Goal: Information Seeking & Learning: Learn about a topic

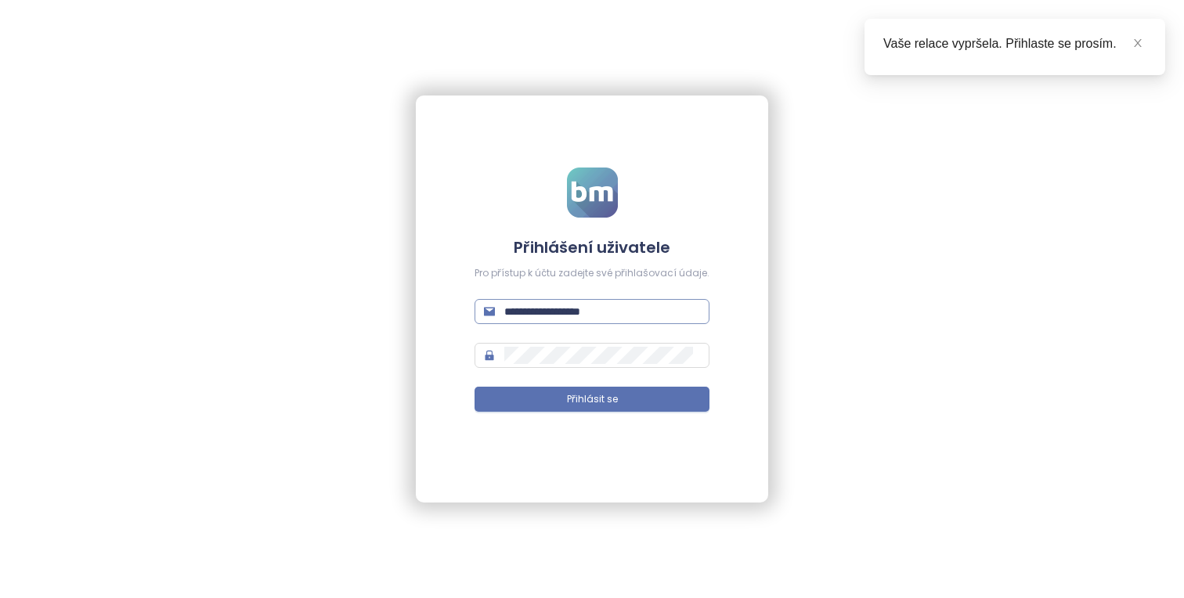
click at [658, 312] on input "**********" at bounding box center [602, 311] width 196 height 17
type input "**********"
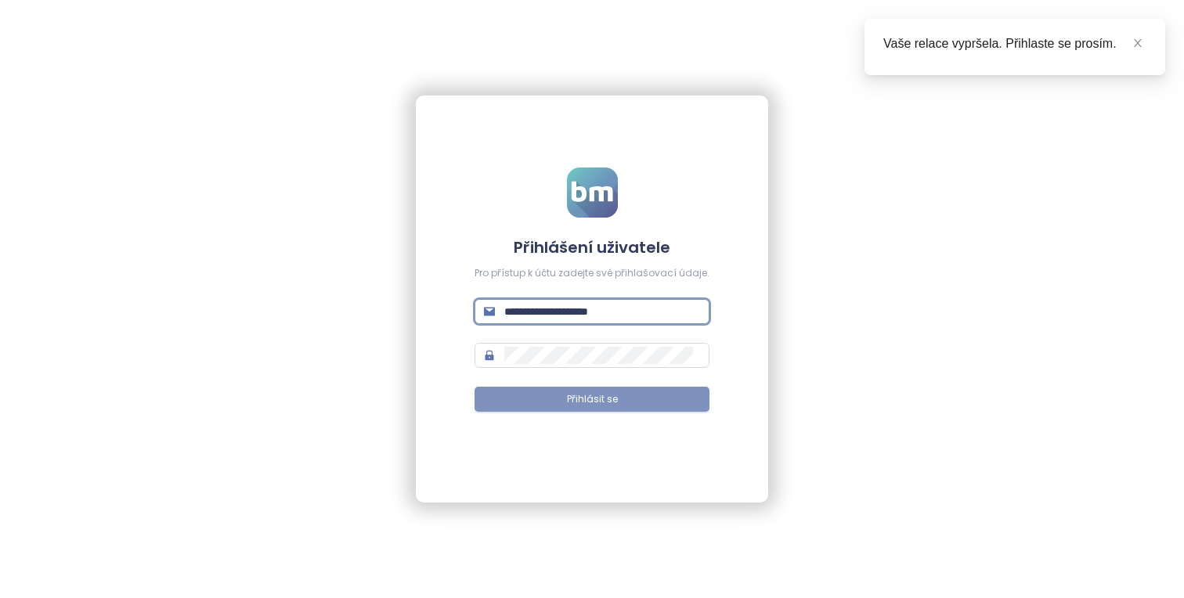
click at [674, 405] on button "Přihlásit se" at bounding box center [592, 399] width 235 height 25
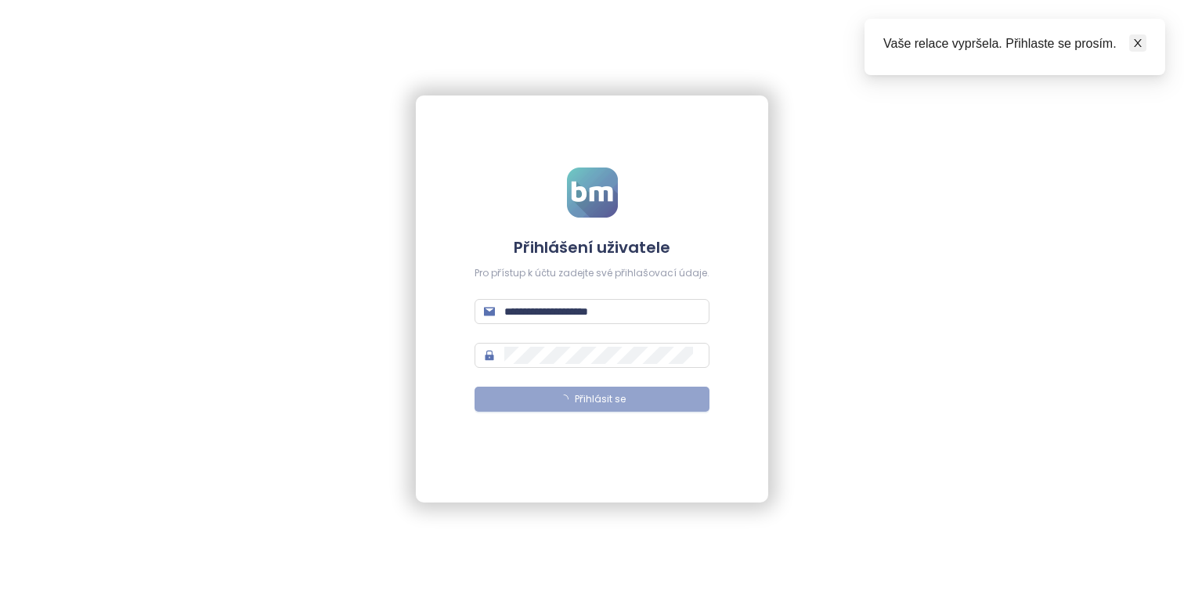
click at [699, 49] on span at bounding box center [1137, 42] width 11 height 17
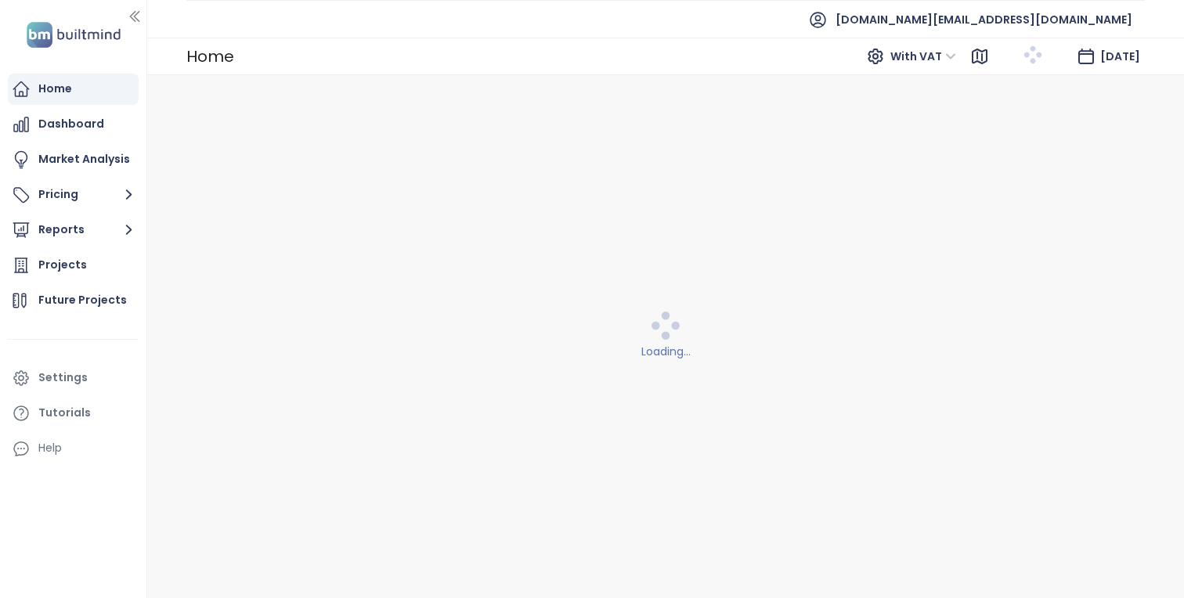
drag, startPoint x: 133, startPoint y: 256, endPoint x: 237, endPoint y: 277, distance: 105.5
click at [237, 277] on section "Home Dashboard Market Analysis Pricing Reports Projects Future Projects Setting…" at bounding box center [592, 299] width 1184 height 598
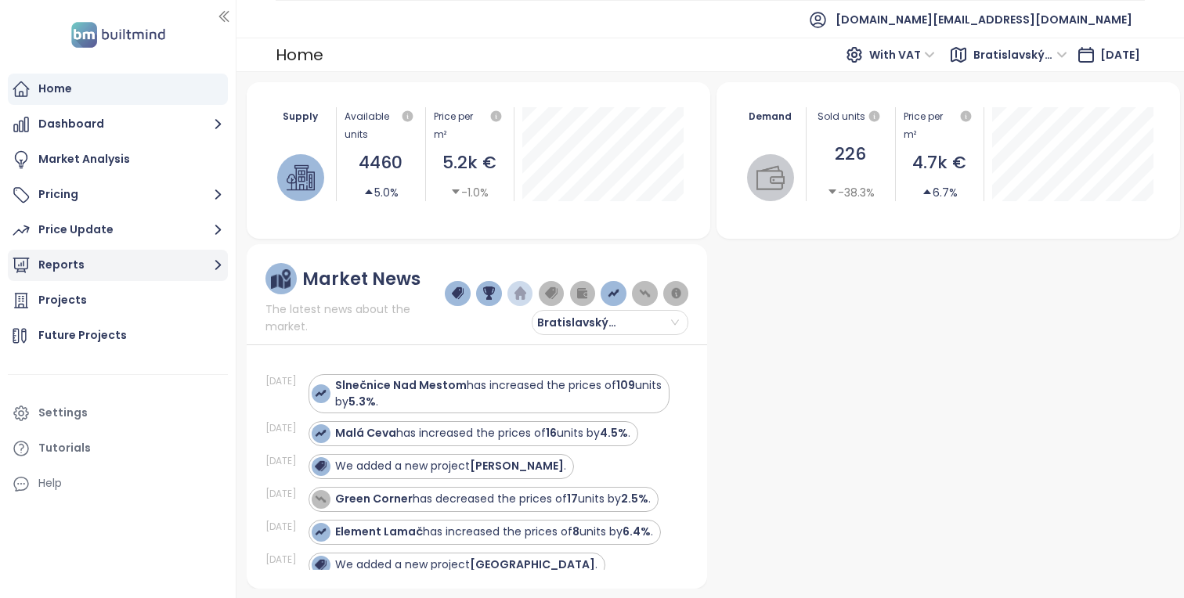
click at [172, 256] on button "Reports" at bounding box center [118, 265] width 220 height 31
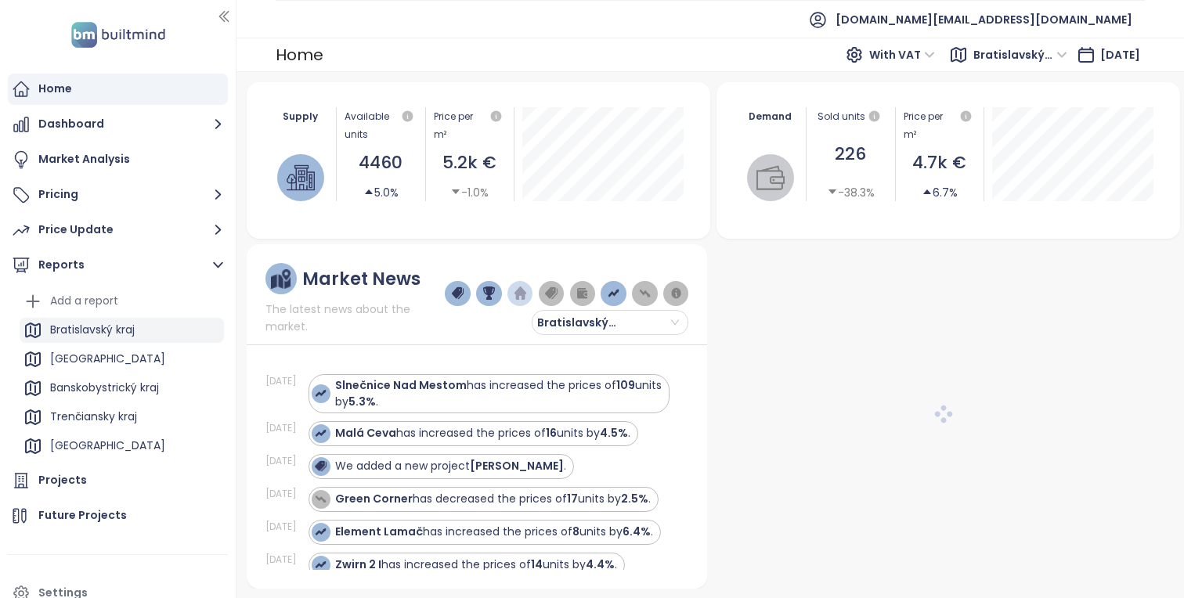
click at [143, 330] on div "Bratislavský kraj" at bounding box center [122, 330] width 204 height 25
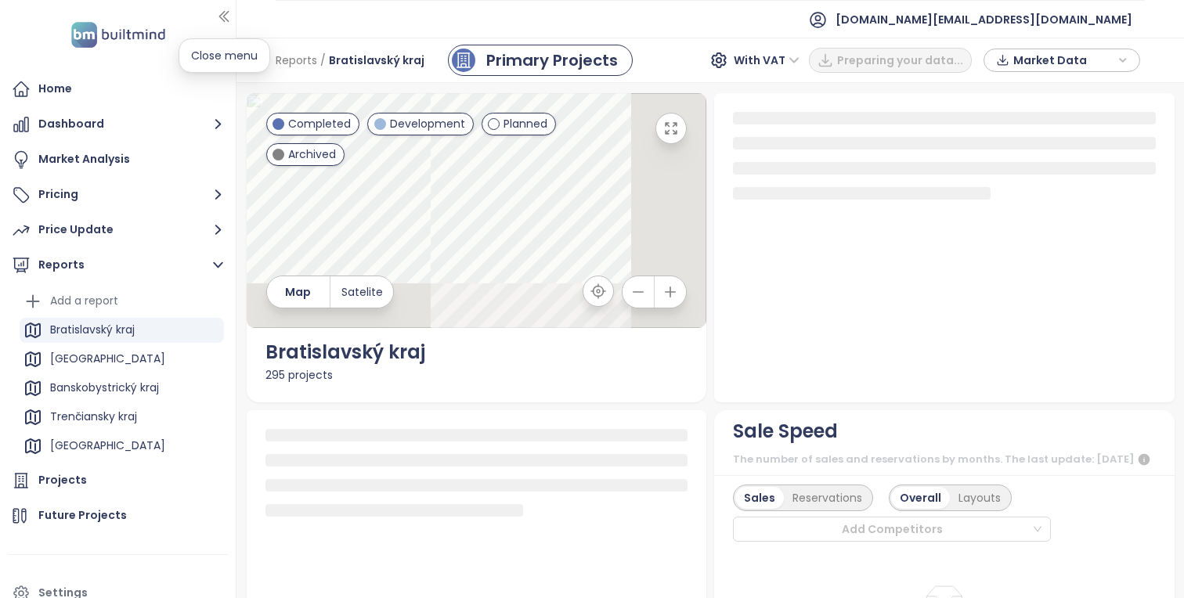
click at [228, 18] on icon "button" at bounding box center [224, 17] width 16 height 16
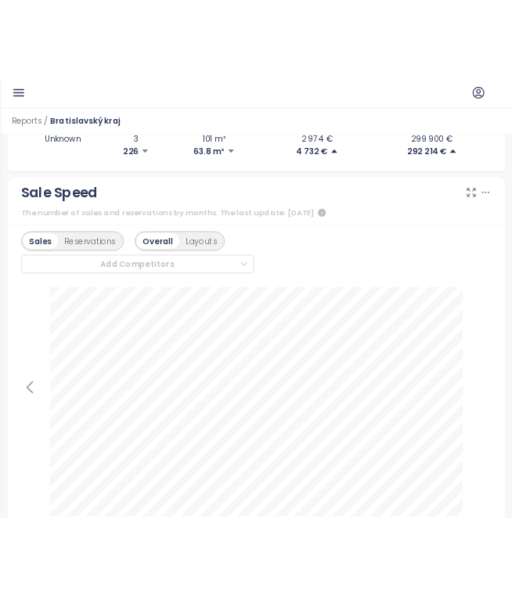
scroll to position [842, 0]
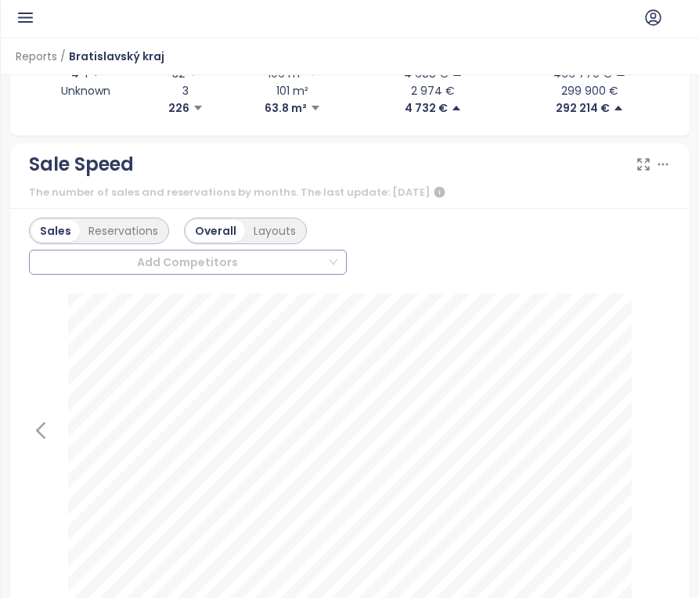
click at [293, 269] on div at bounding box center [180, 262] width 293 height 19
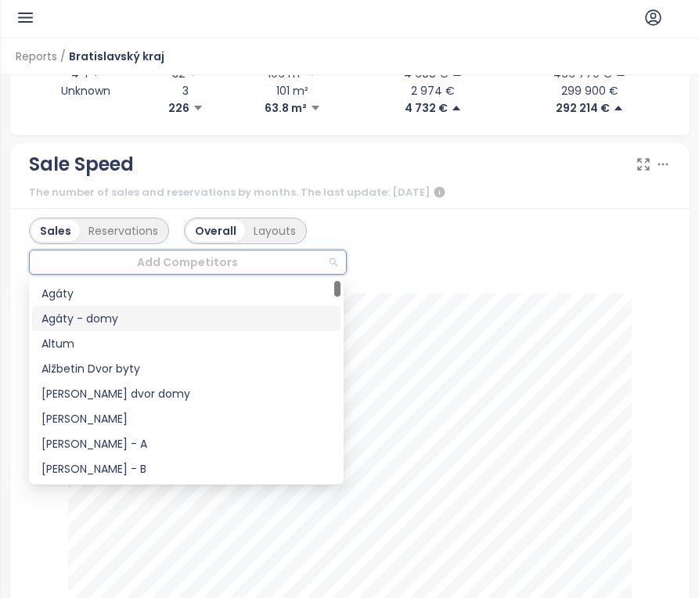
click at [159, 318] on div "Agáty - domy" at bounding box center [187, 318] width 290 height 17
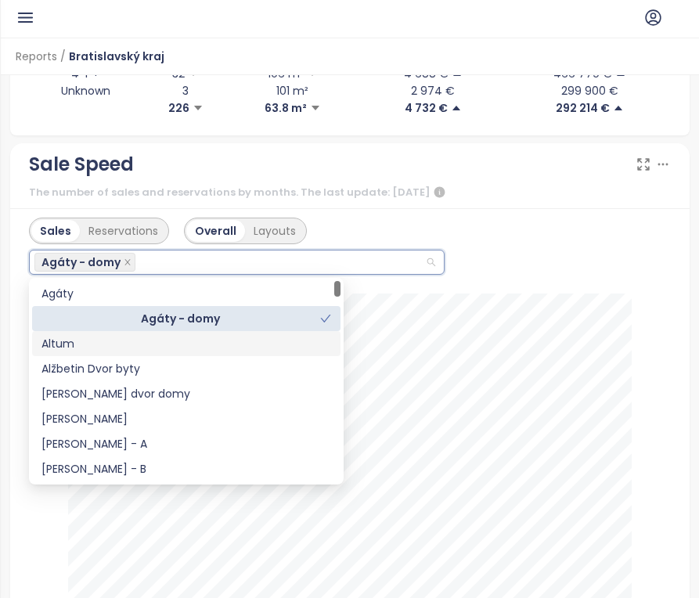
click at [167, 339] on div "Altum" at bounding box center [187, 343] width 290 height 17
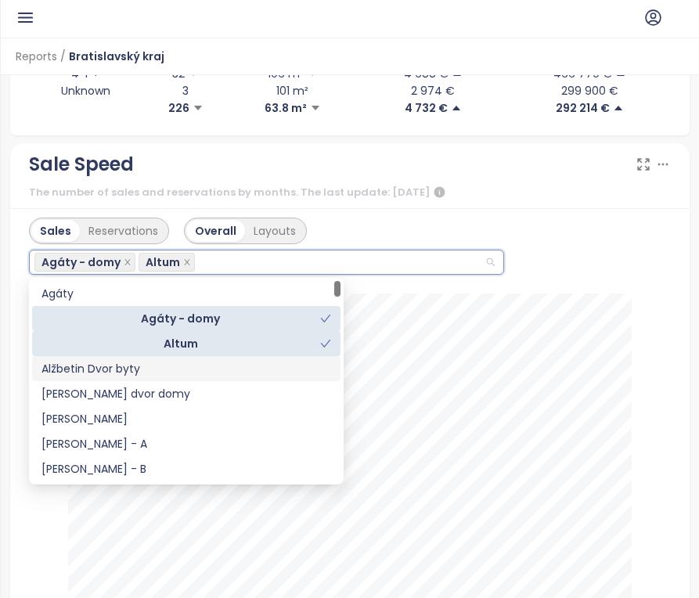
click at [173, 367] on div "Alžbetin Dvor byty" at bounding box center [187, 368] width 290 height 17
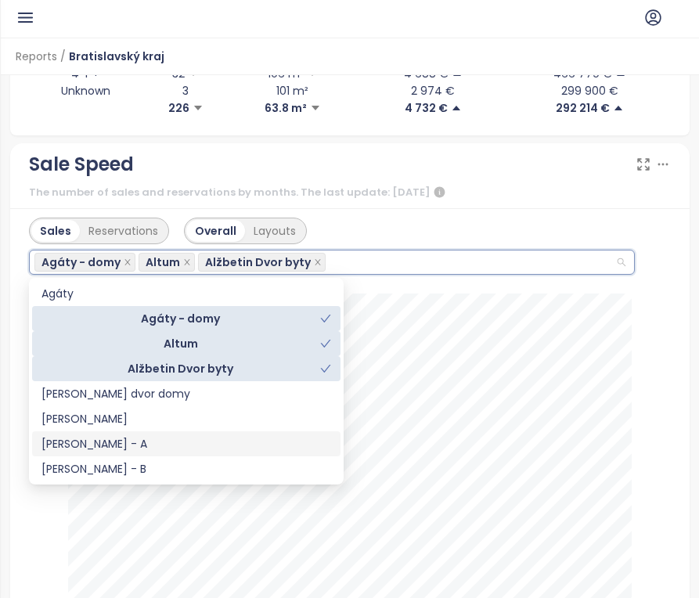
click at [616, 202] on div "Sale Speed The number of sales and reservations by months. The last update: [DA…" at bounding box center [350, 176] width 680 height 66
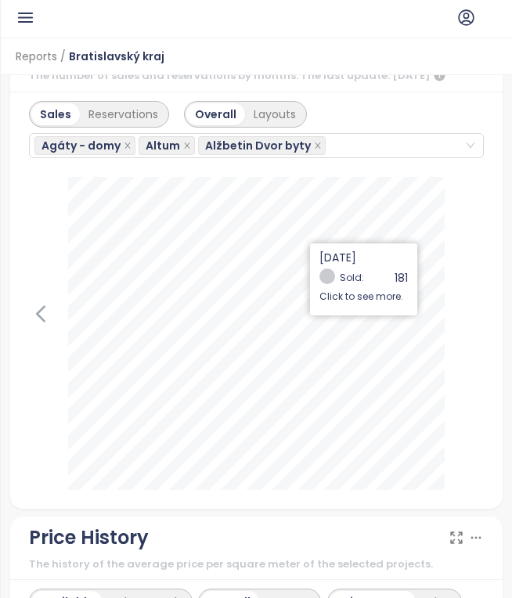
scroll to position [967, 0]
